Goal: Find contact information: Find contact information

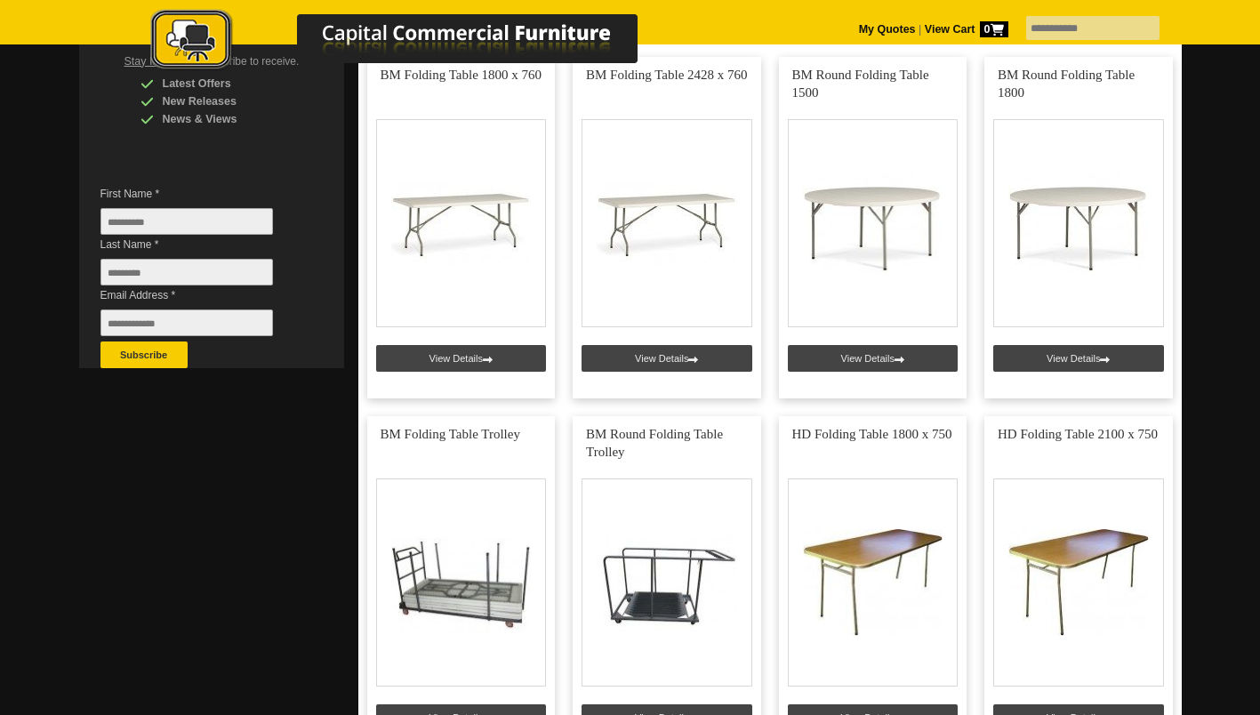
scroll to position [417, 0]
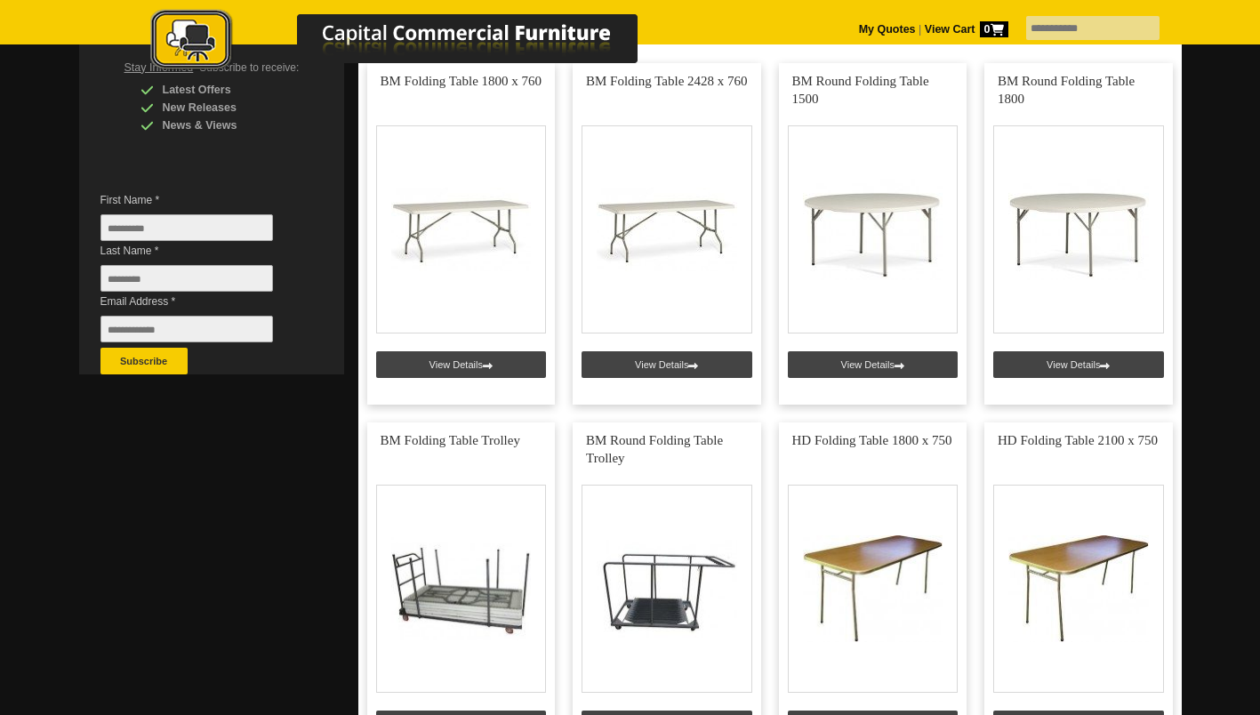
click at [480, 194] on link at bounding box center [461, 233] width 188 height 341
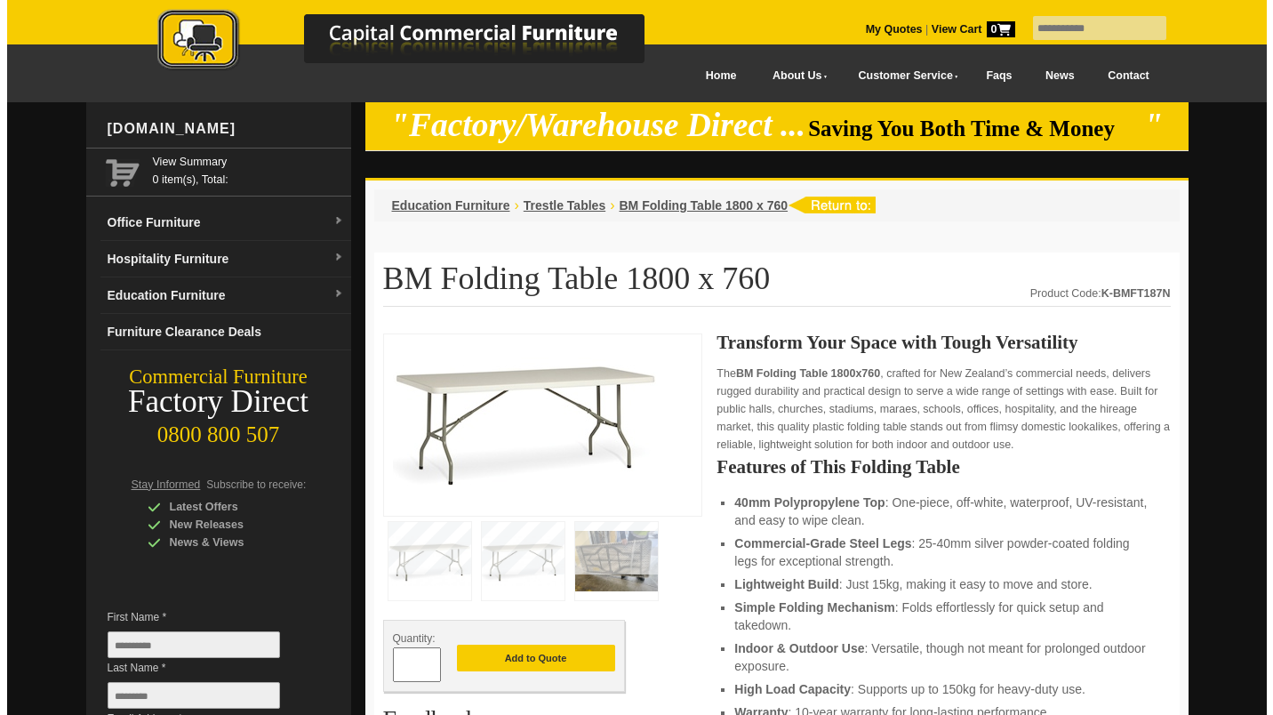
scroll to position [108, 0]
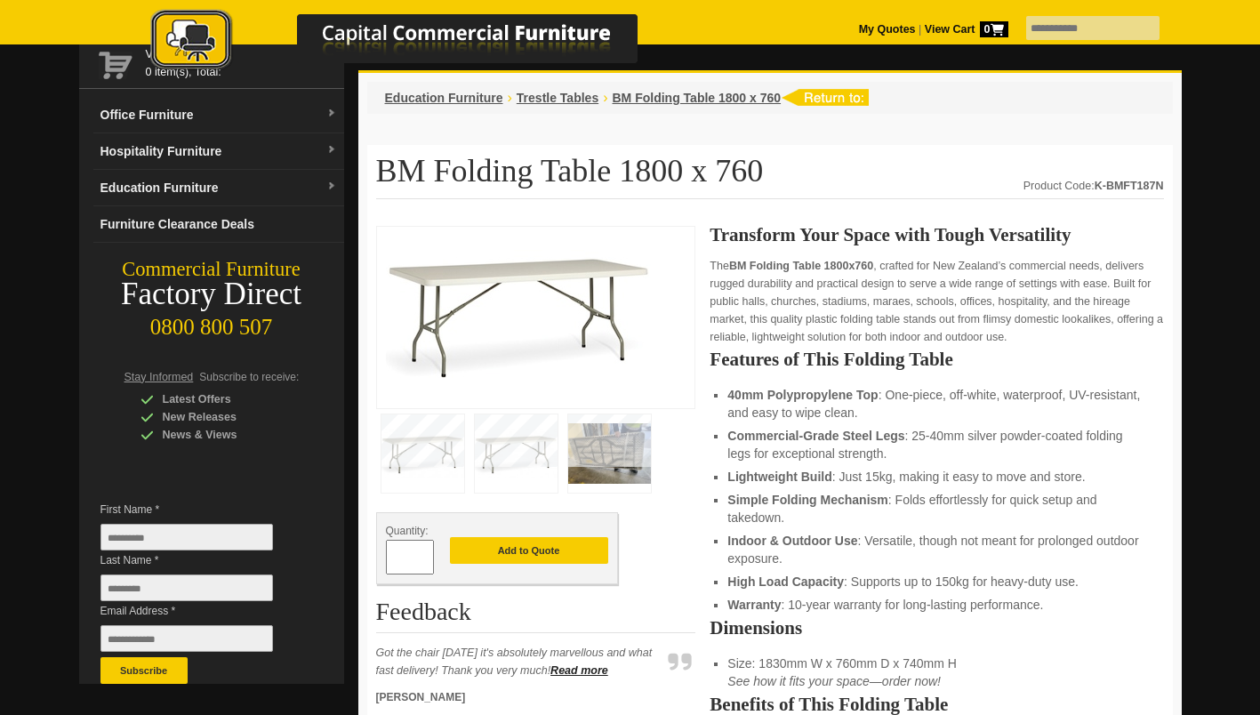
click at [617, 451] on img at bounding box center [609, 453] width 83 height 78
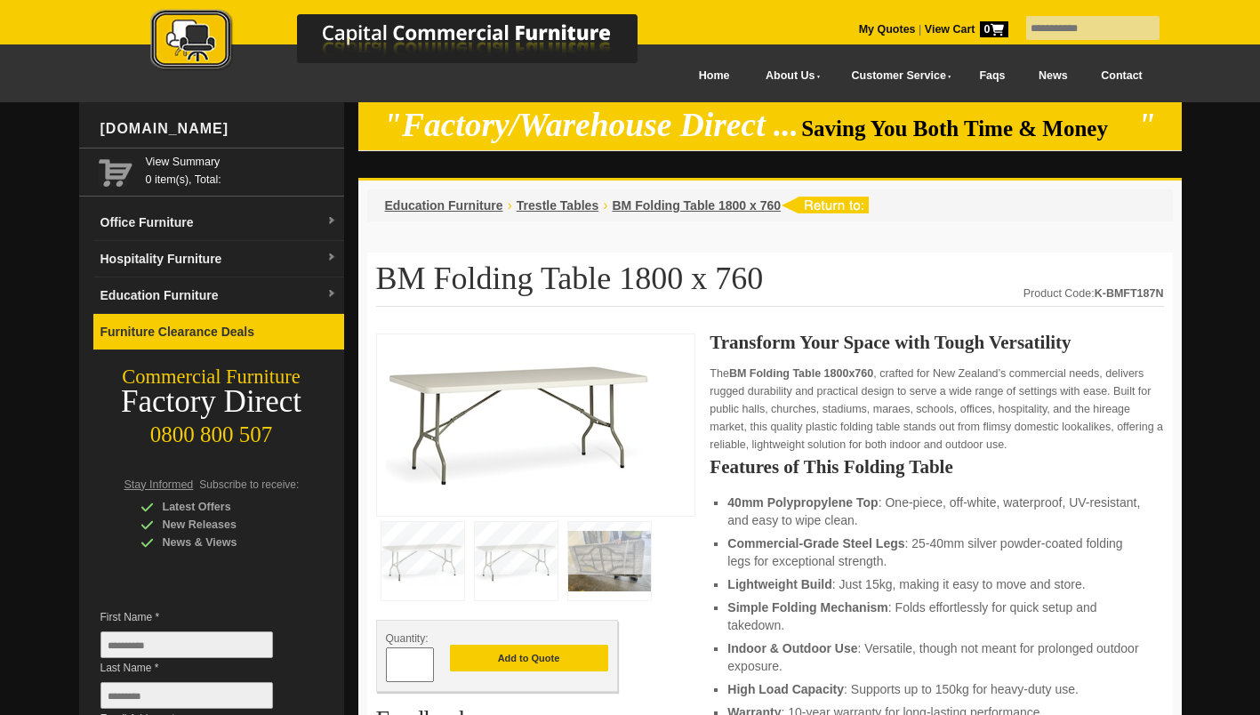
click at [220, 319] on link "Furniture Clearance Deals" at bounding box center [218, 332] width 251 height 36
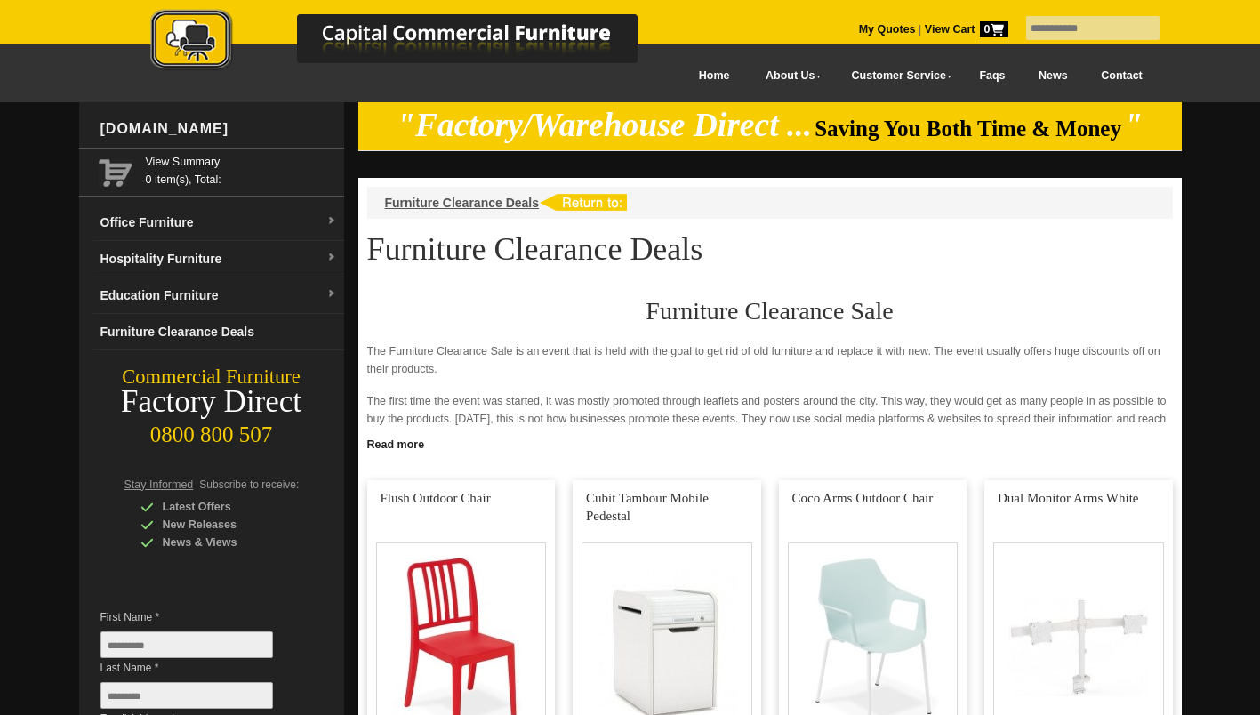
click at [313, 260] on link "Hospitality Furniture" at bounding box center [218, 259] width 251 height 36
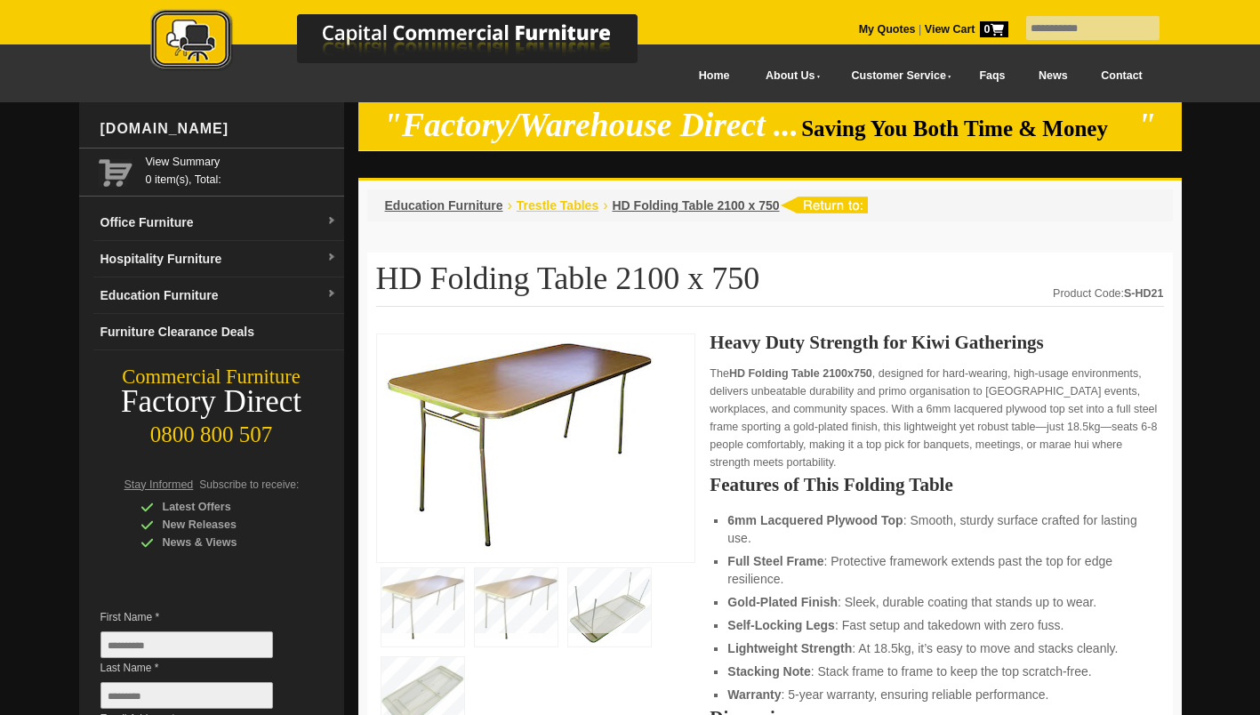
click at [540, 204] on span "Trestle Tables" at bounding box center [558, 205] width 82 height 14
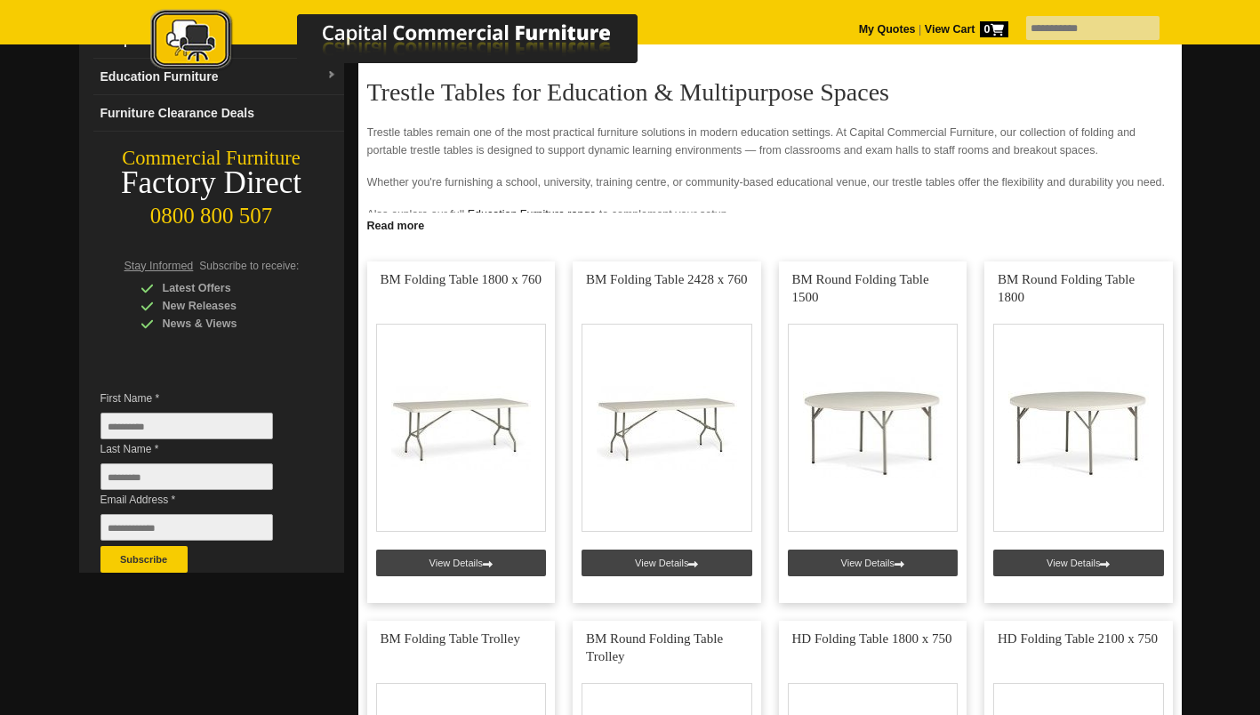
scroll to position [220, 0]
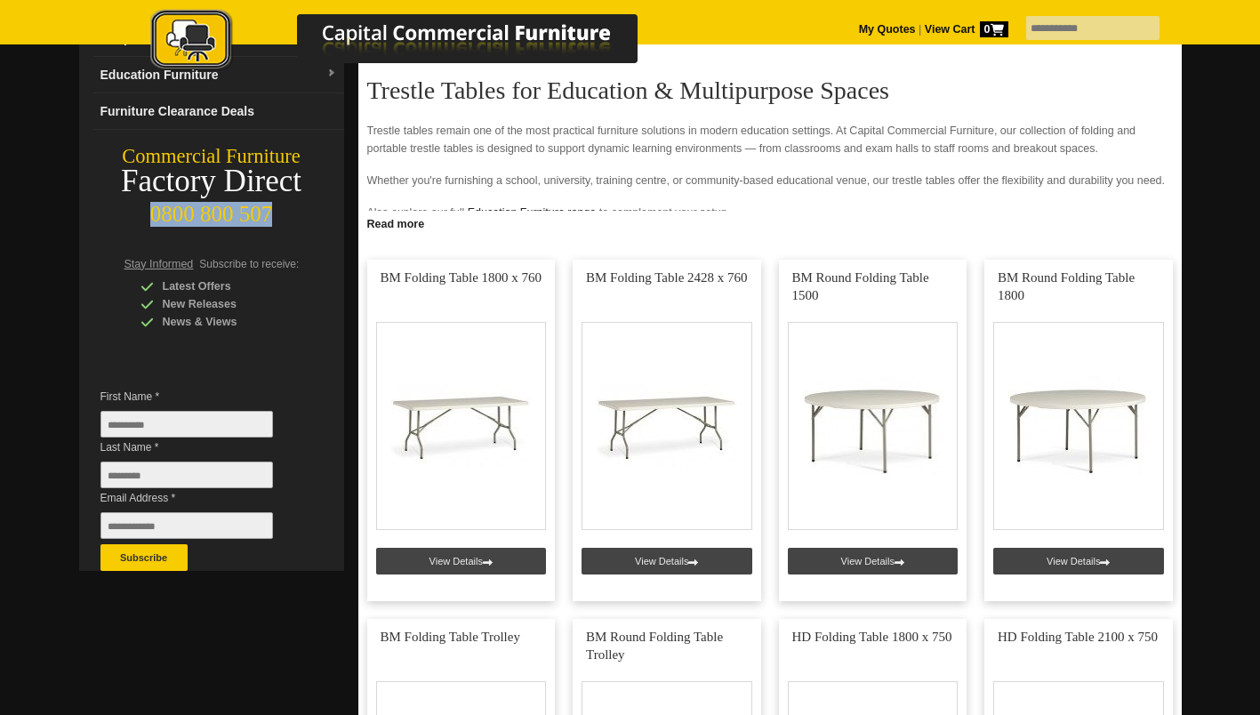
drag, startPoint x: 158, startPoint y: 212, endPoint x: 286, endPoint y: 220, distance: 128.3
click at [286, 220] on div "0800 800 507" at bounding box center [211, 210] width 265 height 34
copy div "0800 800 507"
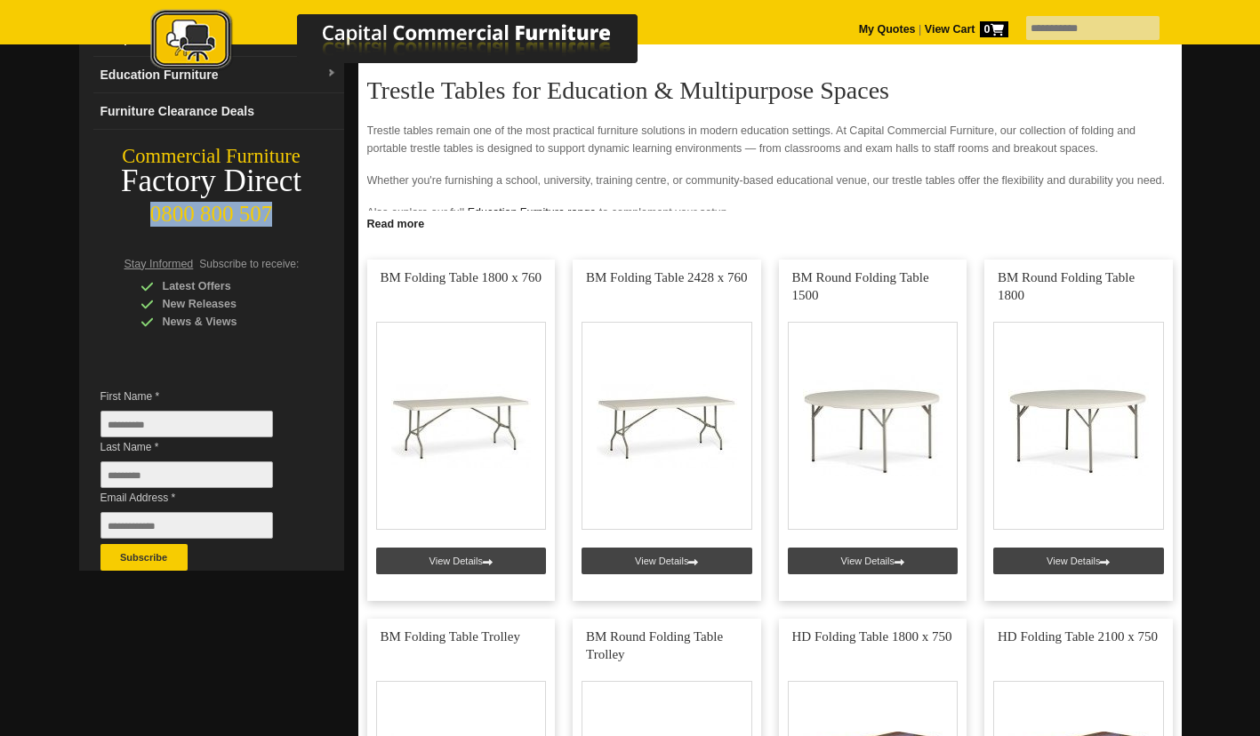
copy div "0800 800 507"
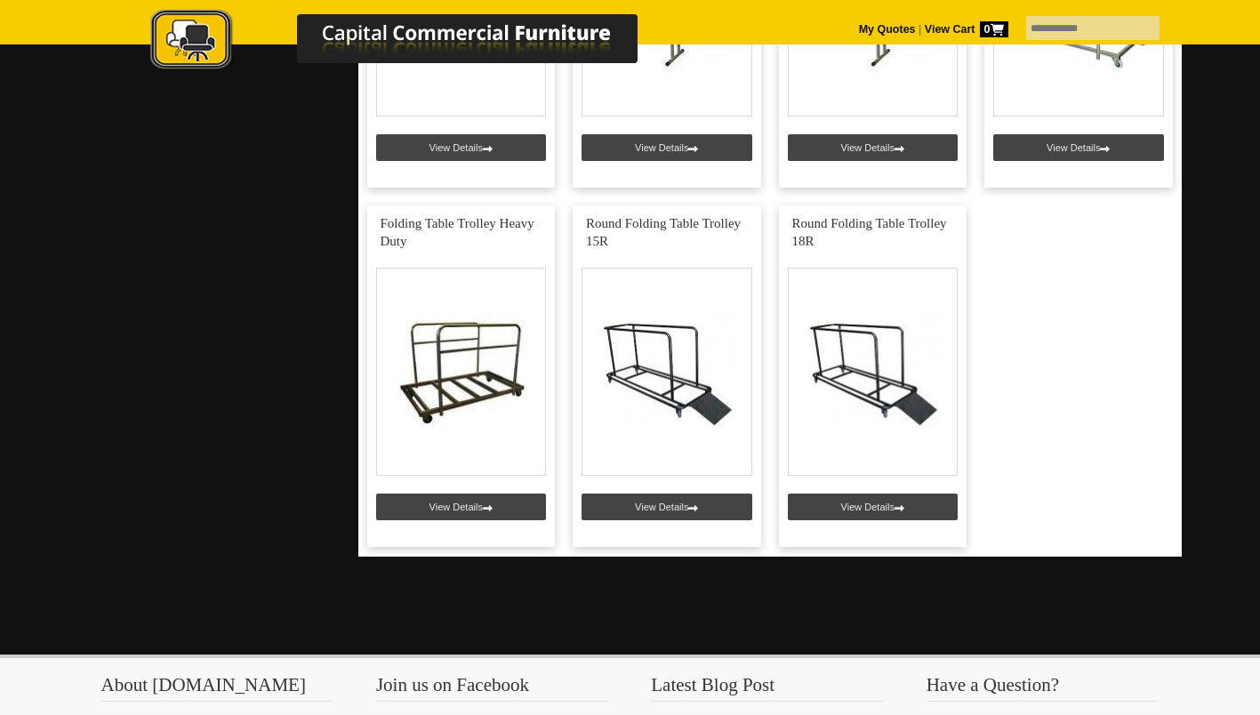
scroll to position [2062, 0]
